Goal: Information Seeking & Learning: Learn about a topic

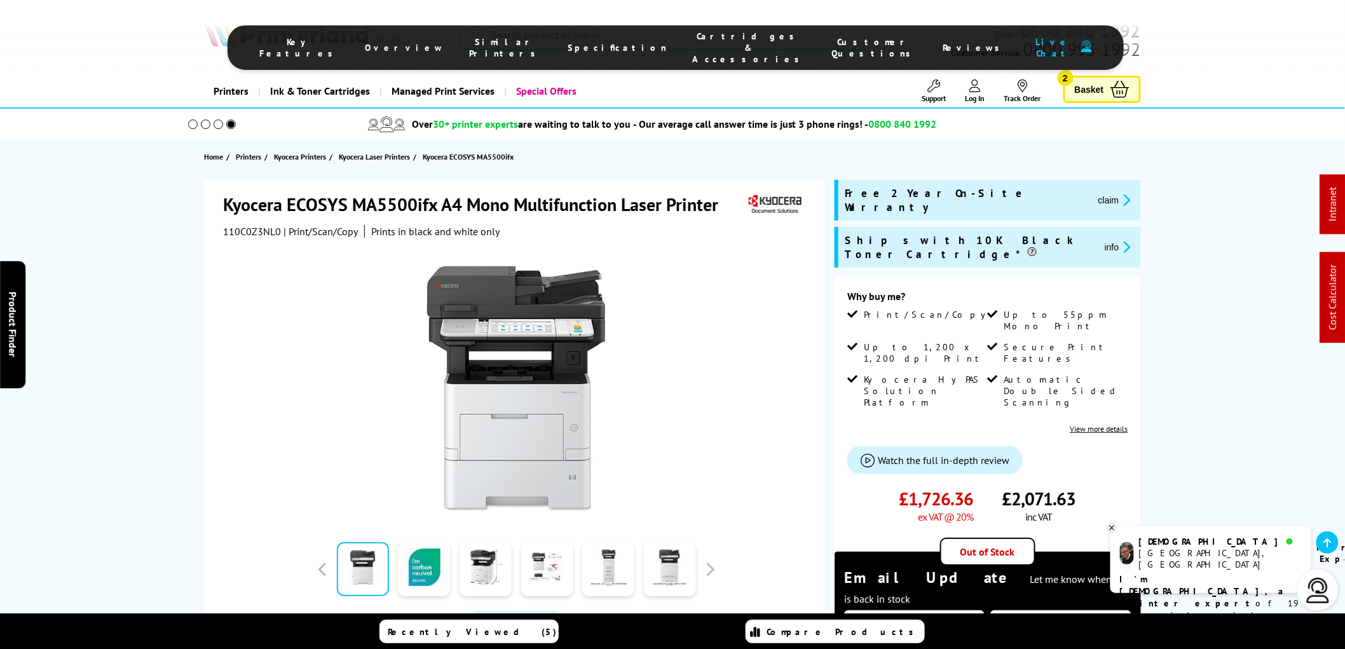
scroll to position [282, 0]
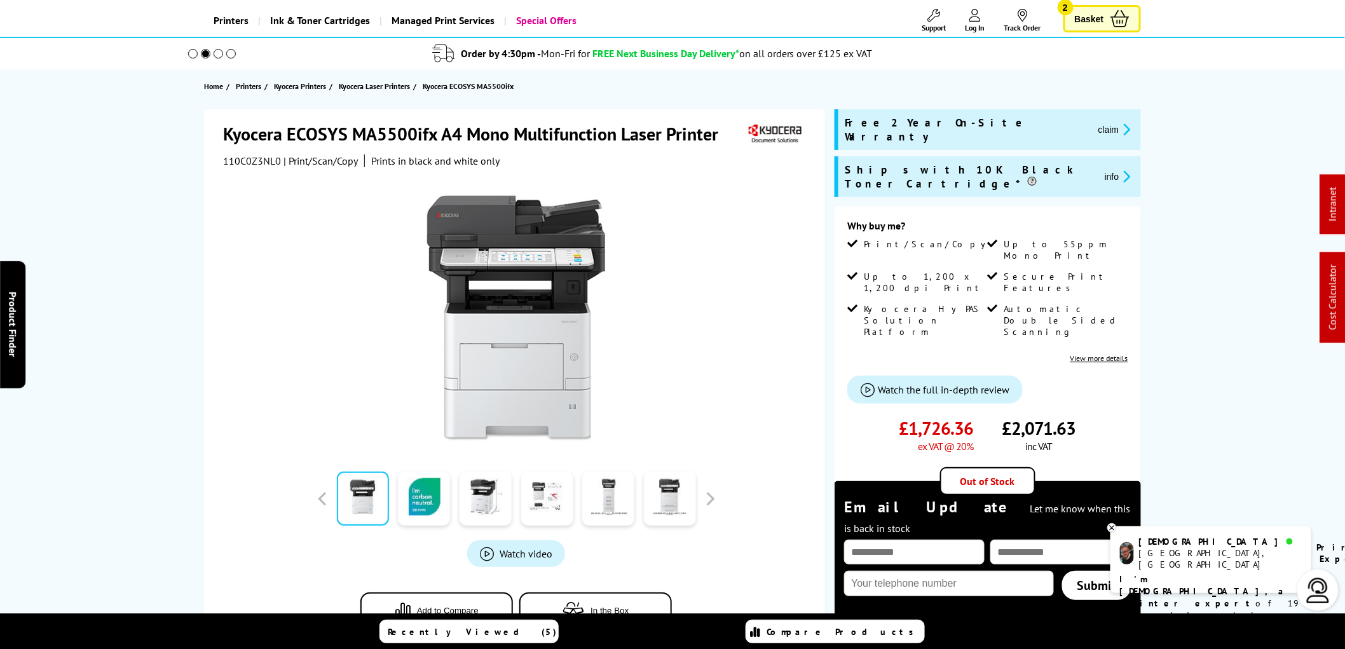
scroll to position [0, 0]
